Goal: Information Seeking & Learning: Understand process/instructions

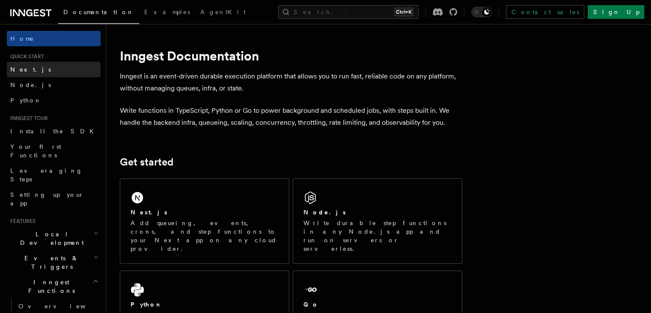
click at [15, 70] on span "Next.js" at bounding box center [30, 69] width 41 height 7
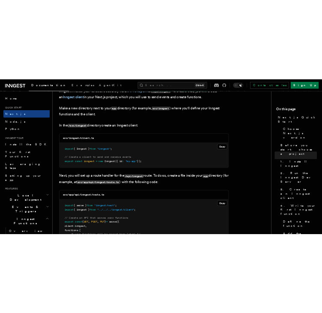
scroll to position [1048, 0]
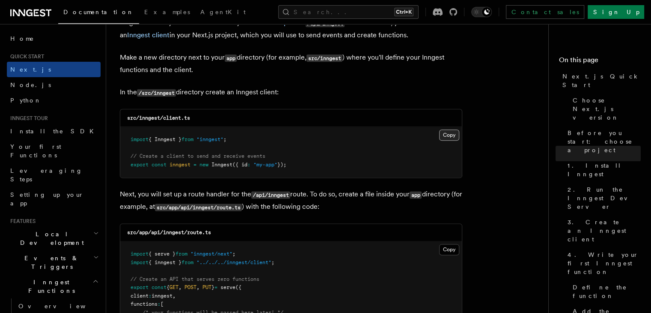
click at [442, 134] on button "Copy Copied" at bounding box center [449, 134] width 20 height 11
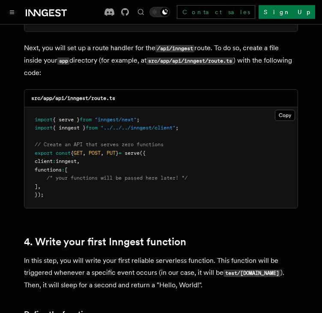
scroll to position [1164, 0]
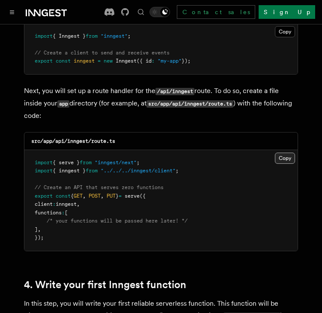
click at [281, 152] on button "Copy Copied" at bounding box center [285, 157] width 20 height 11
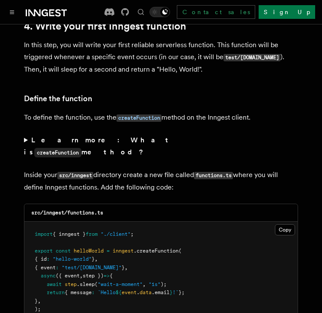
scroll to position [1423, 0]
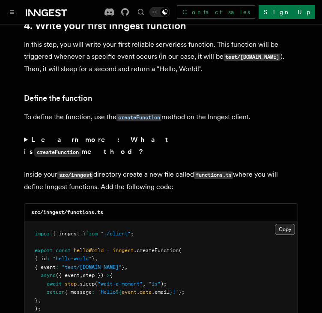
click at [284, 223] on button "Copy Copied" at bounding box center [285, 228] width 20 height 11
click at [279, 223] on button "Copy Copied" at bounding box center [285, 228] width 20 height 11
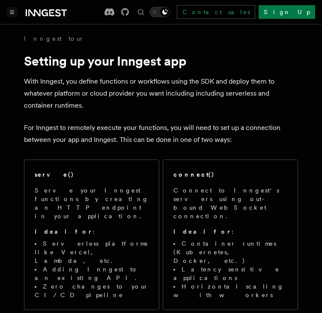
click at [16, 11] on button "Toggle navigation" at bounding box center [12, 12] width 10 height 10
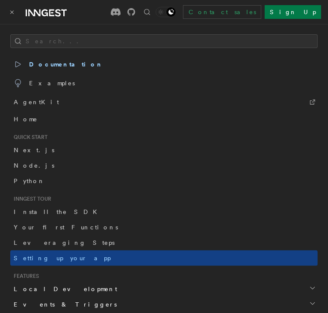
click at [114, 11] on div "Contact sales Sign Up" at bounding box center [204, 12] width 234 height 14
